Goal: Task Accomplishment & Management: Complete application form

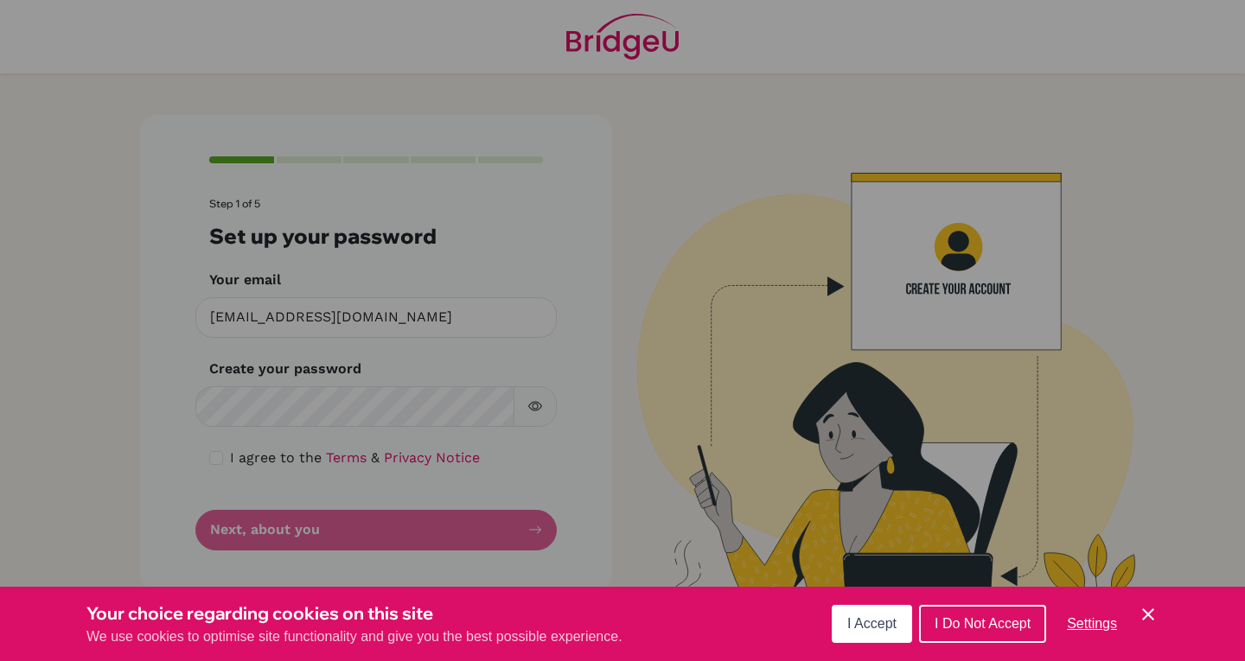
click at [862, 628] on span "I Accept" at bounding box center [871, 623] width 49 height 15
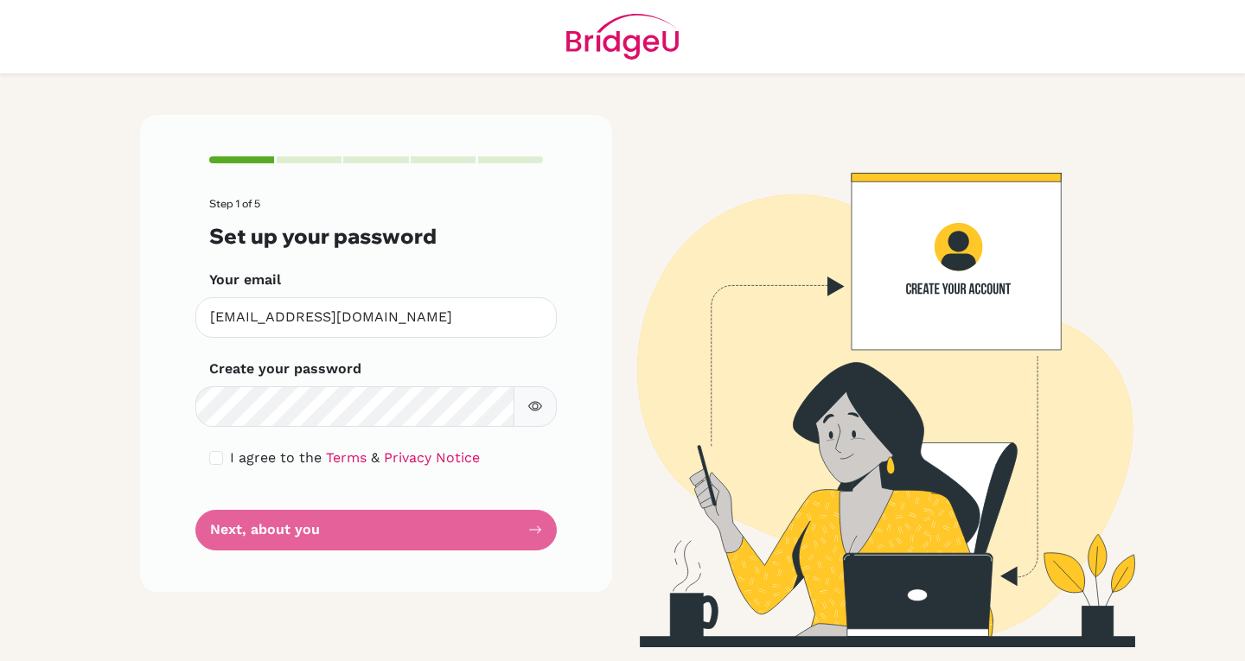
click at [523, 391] on button "button" at bounding box center [534, 406] width 43 height 41
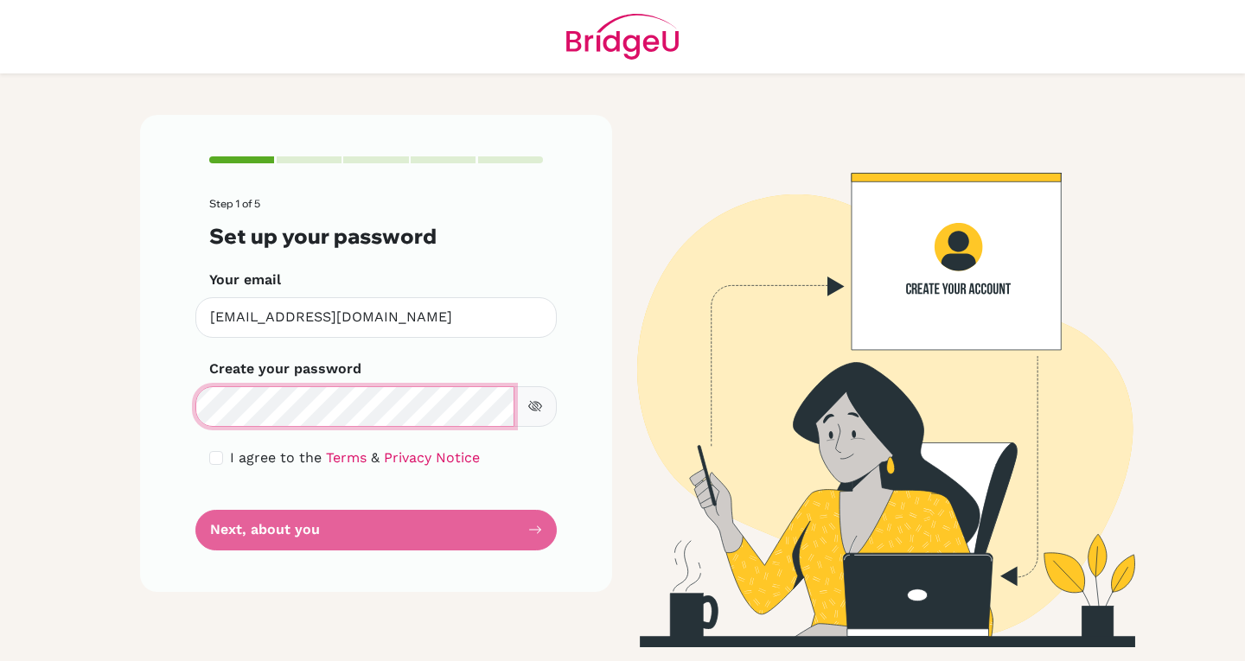
click at [0, 316] on main "Step 1 of 5 Set up your password Your email [EMAIL_ADDRESS][DOMAIN_NAME] Invali…" at bounding box center [622, 330] width 1245 height 661
click at [55, 329] on main "Step 1 of 5 Set up your password Your email [EMAIL_ADDRESS][DOMAIN_NAME] Invali…" at bounding box center [622, 330] width 1245 height 661
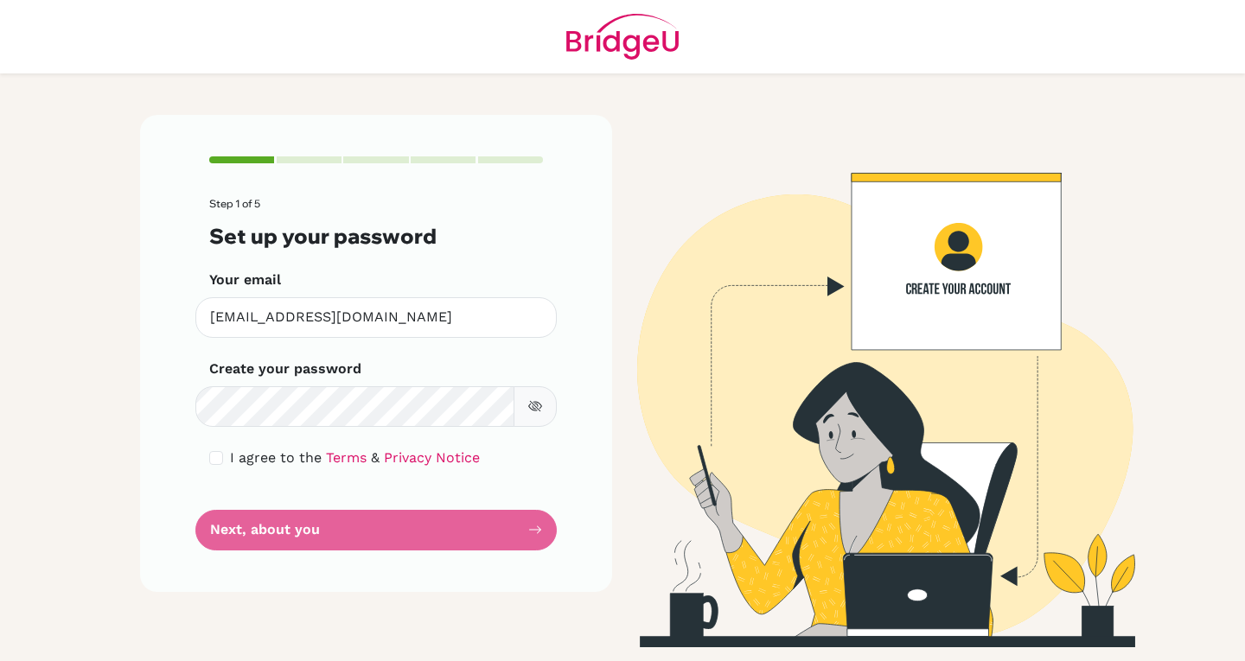
click at [220, 449] on div "I agree to the Terms & Privacy Notice" at bounding box center [376, 458] width 334 height 21
click at [225, 462] on div "I agree to the Terms & Privacy Notice" at bounding box center [376, 458] width 334 height 21
click at [217, 456] on input "checkbox" at bounding box center [216, 458] width 14 height 14
checkbox input "true"
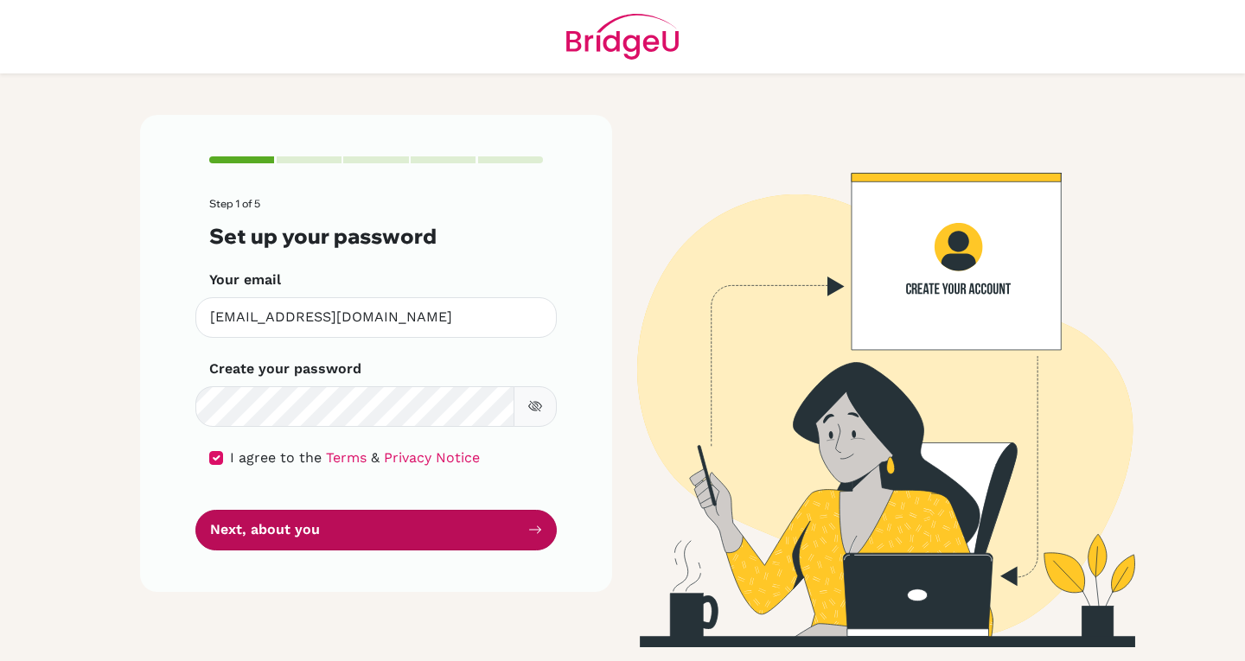
click at [261, 524] on button "Next, about you" at bounding box center [375, 530] width 361 height 41
